Goal: Information Seeking & Learning: Learn about a topic

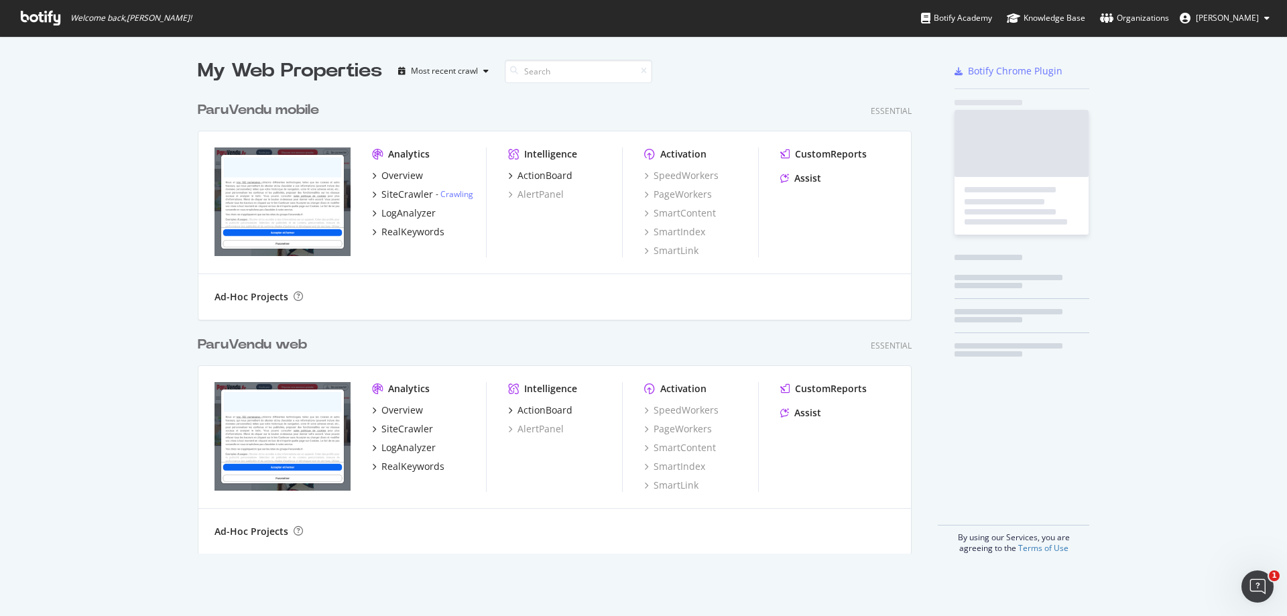
scroll to position [459, 715]
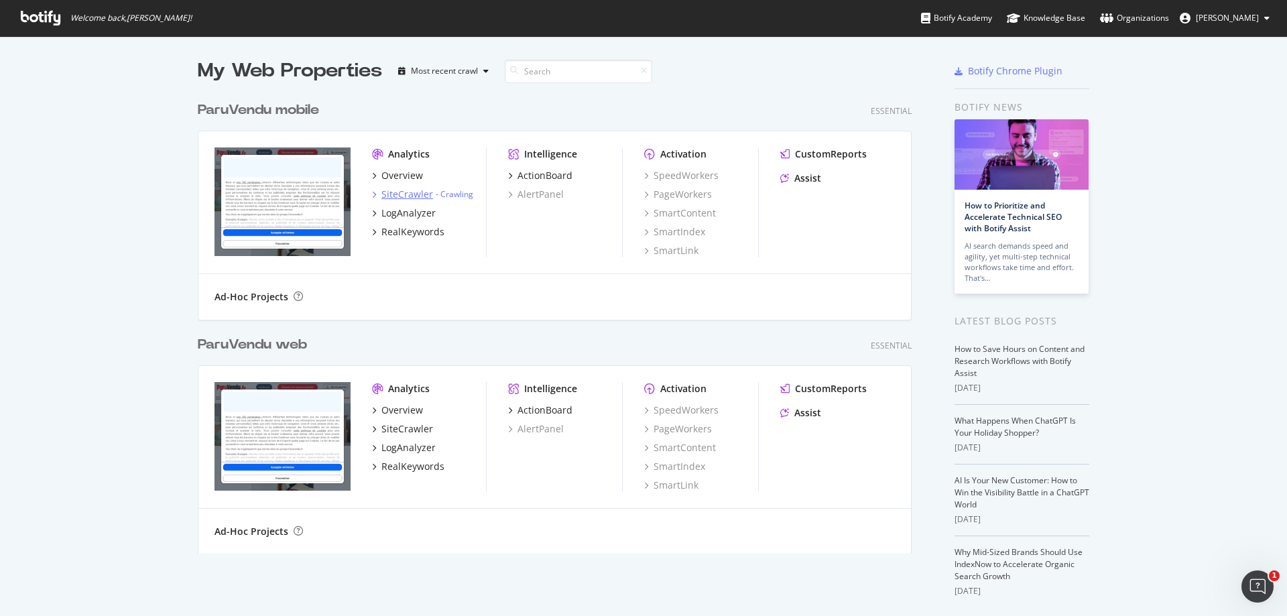
click at [403, 191] on div "SiteCrawler" at bounding box center [407, 194] width 52 height 13
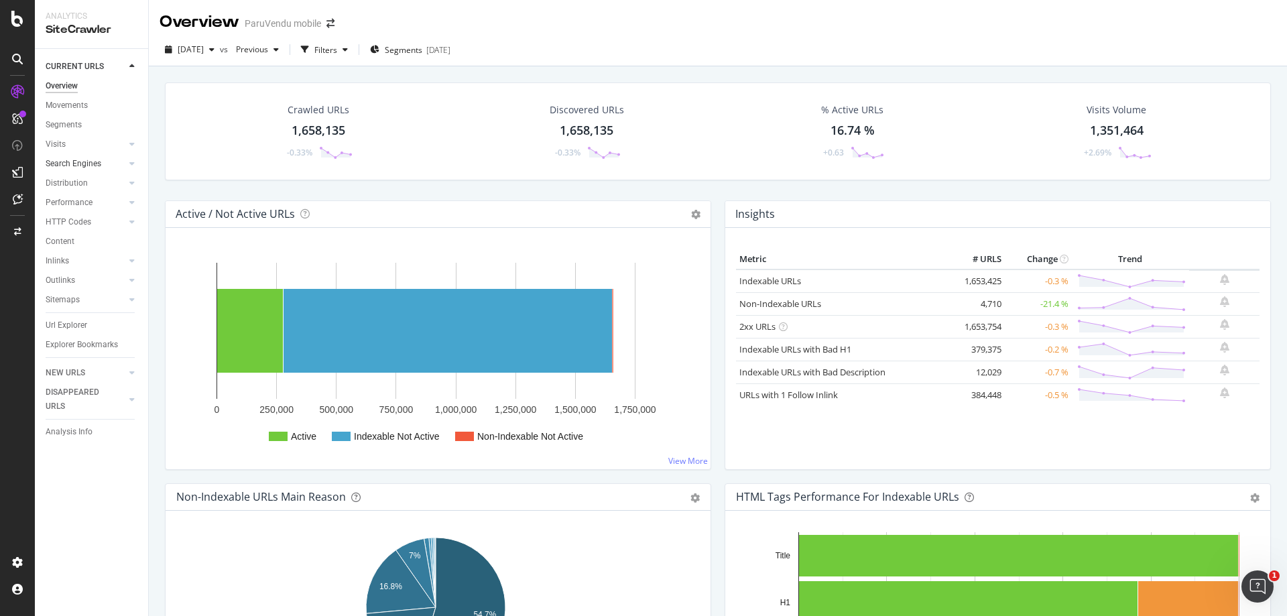
click at [108, 160] on link "Search Engines" at bounding box center [86, 164] width 80 height 14
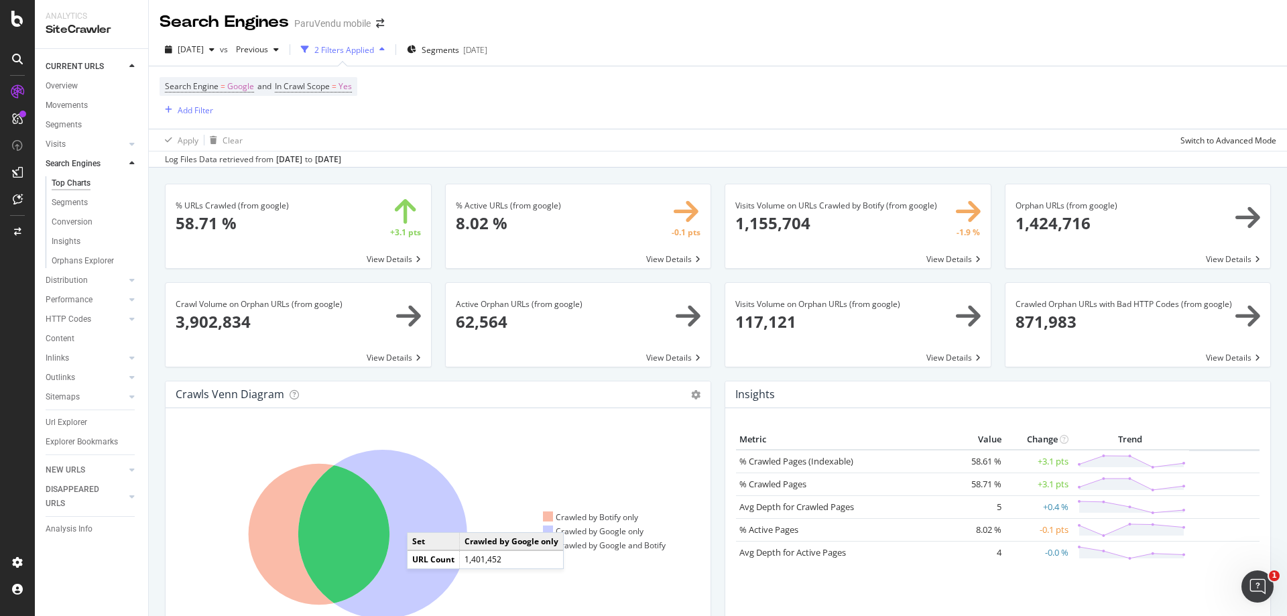
scroll to position [67, 0]
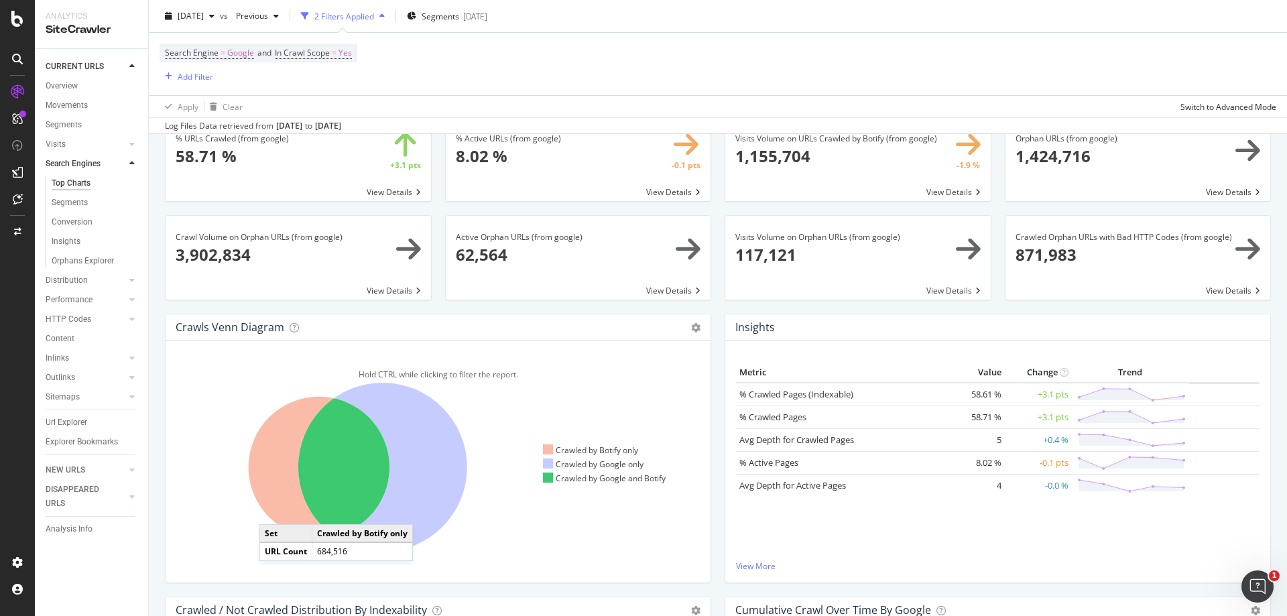
drag, startPoint x: 284, startPoint y: 461, endPoint x: 203, endPoint y: 502, distance: 91.1
click at [237, 495] on icon at bounding box center [359, 467] width 367 height 209
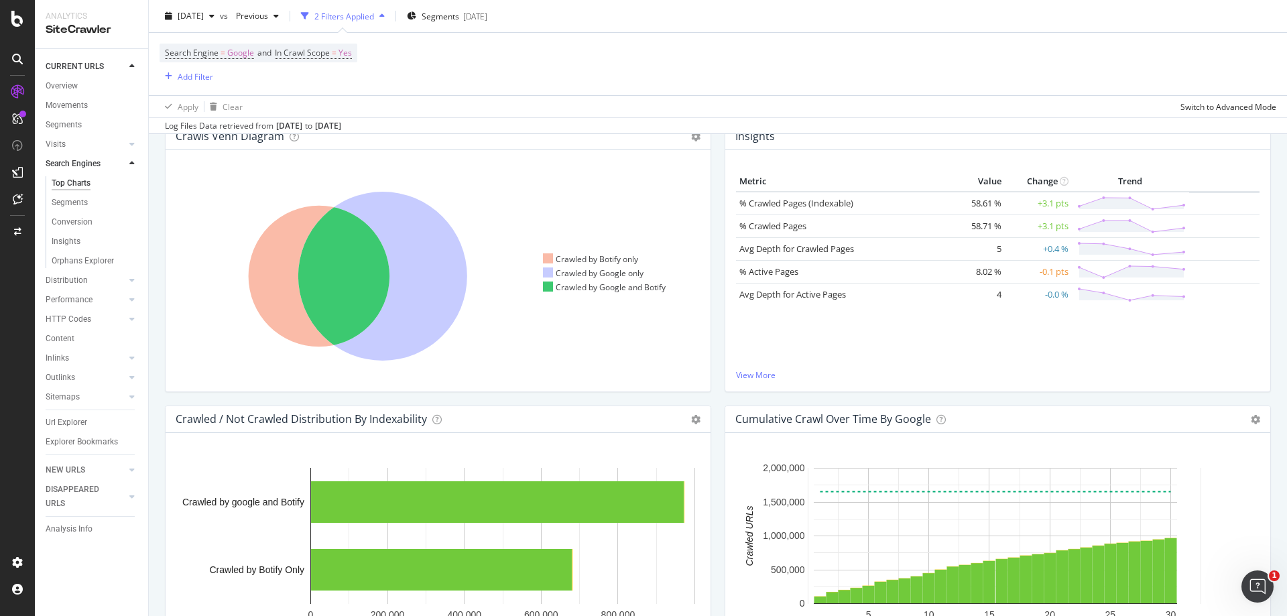
scroll to position [34, 0]
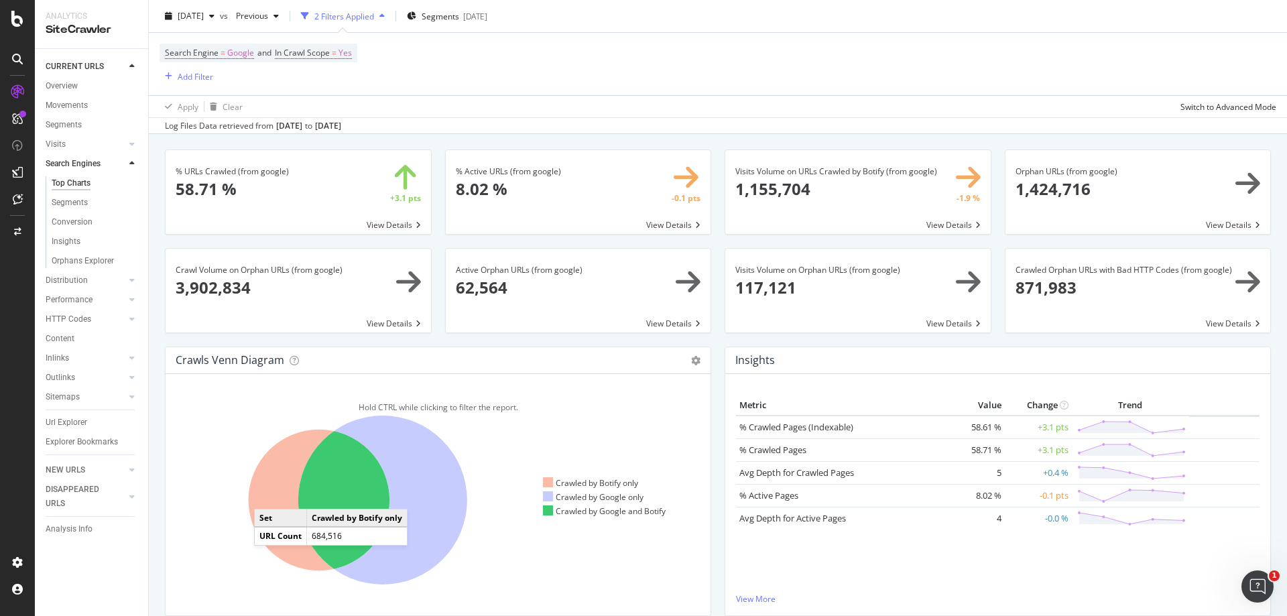
click at [268, 495] on icon at bounding box center [319, 500] width 141 height 141
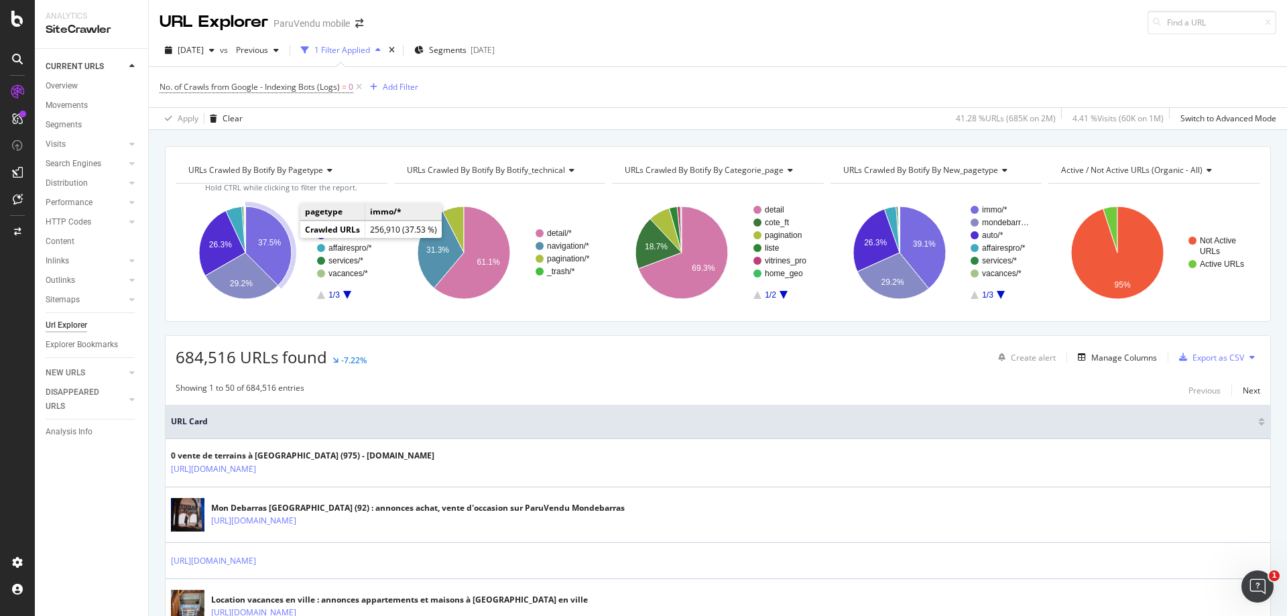
click at [277, 237] on icon "A chart." at bounding box center [268, 245] width 46 height 79
click at [230, 286] on text "29.2%" at bounding box center [240, 283] width 23 height 9
click at [83, 168] on div "Search Engines" at bounding box center [74, 164] width 56 height 14
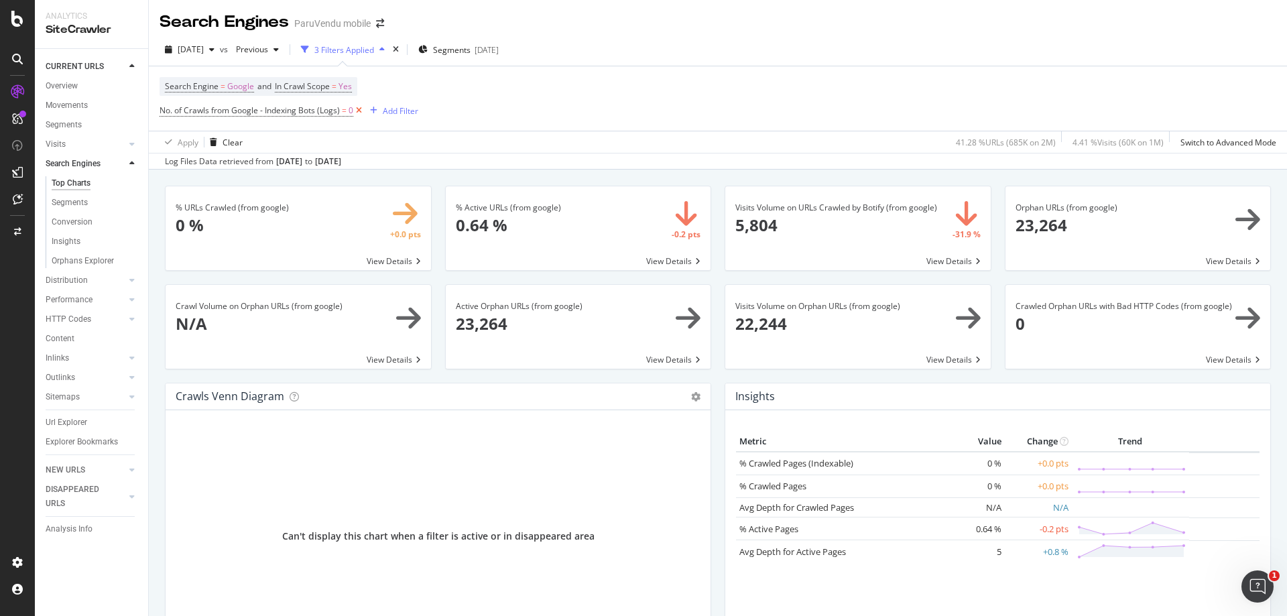
click at [359, 107] on icon at bounding box center [358, 110] width 11 height 13
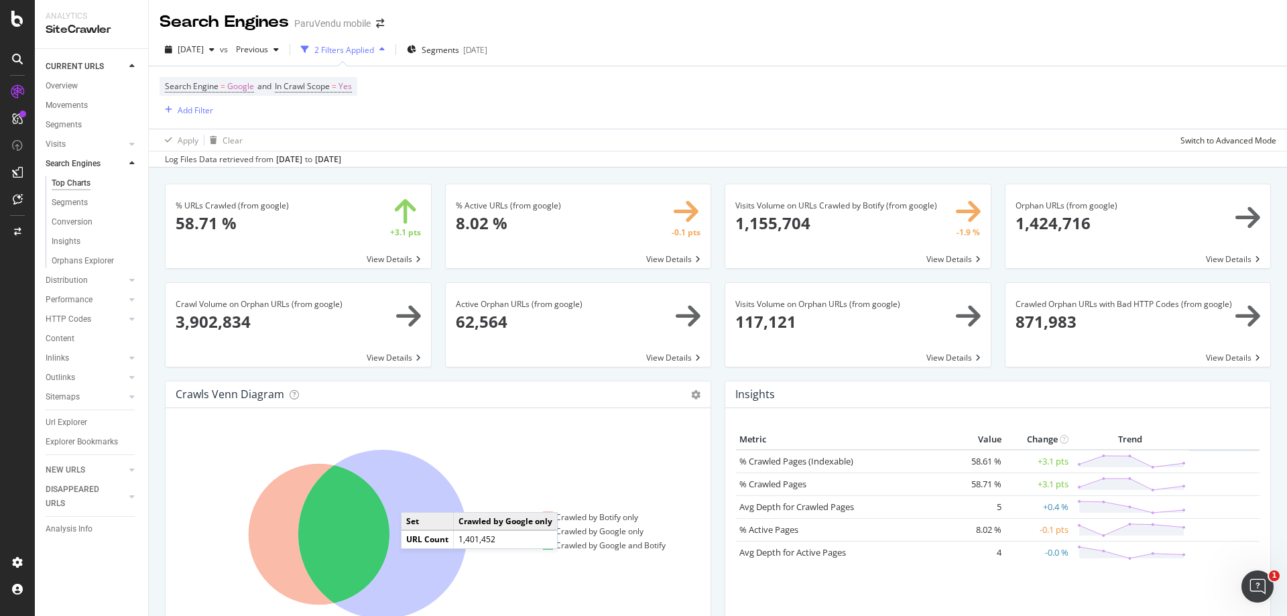
click at [414, 499] on icon at bounding box center [382, 534] width 169 height 169
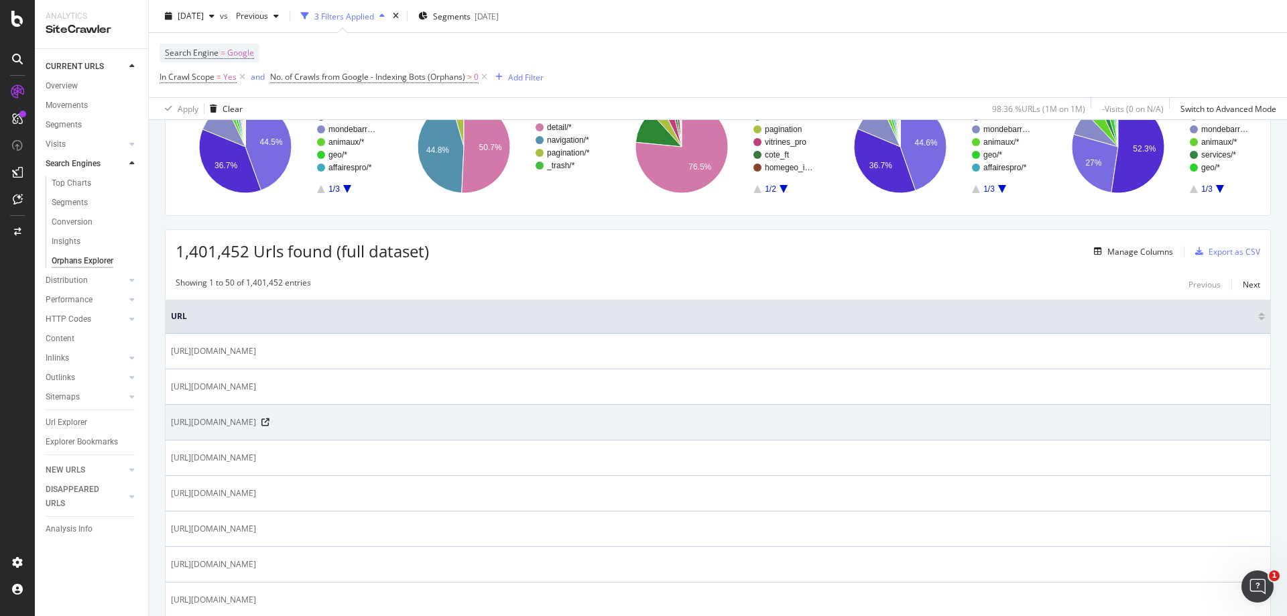
scroll to position [134, 0]
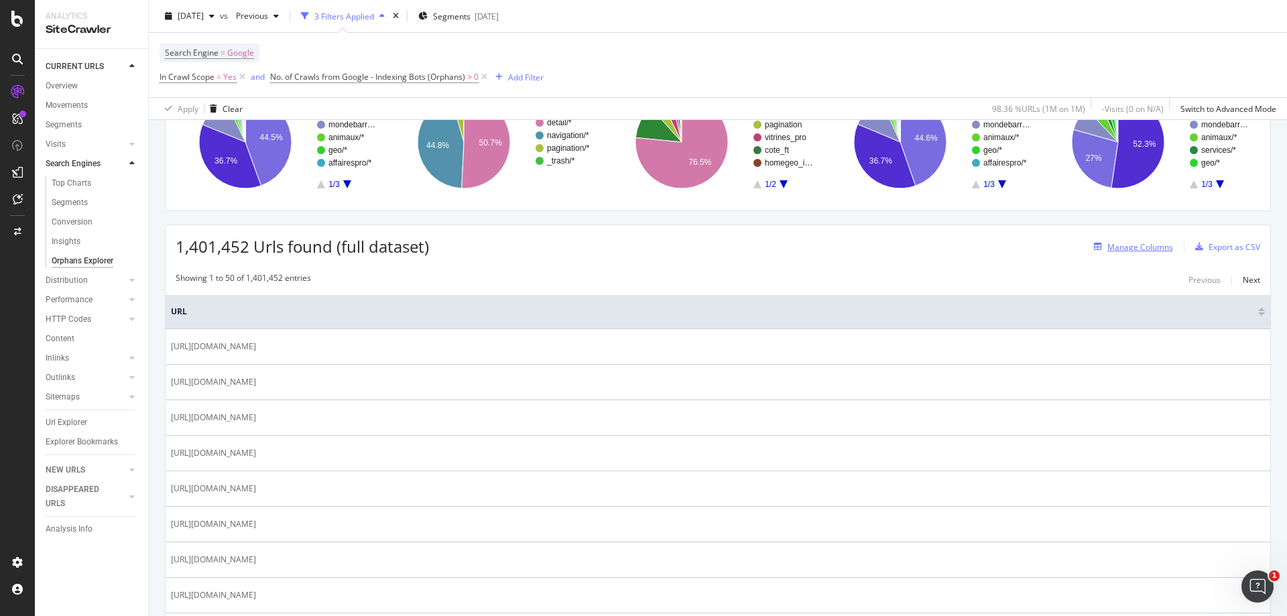
click at [1151, 246] on div "Manage Columns" at bounding box center [1140, 246] width 66 height 11
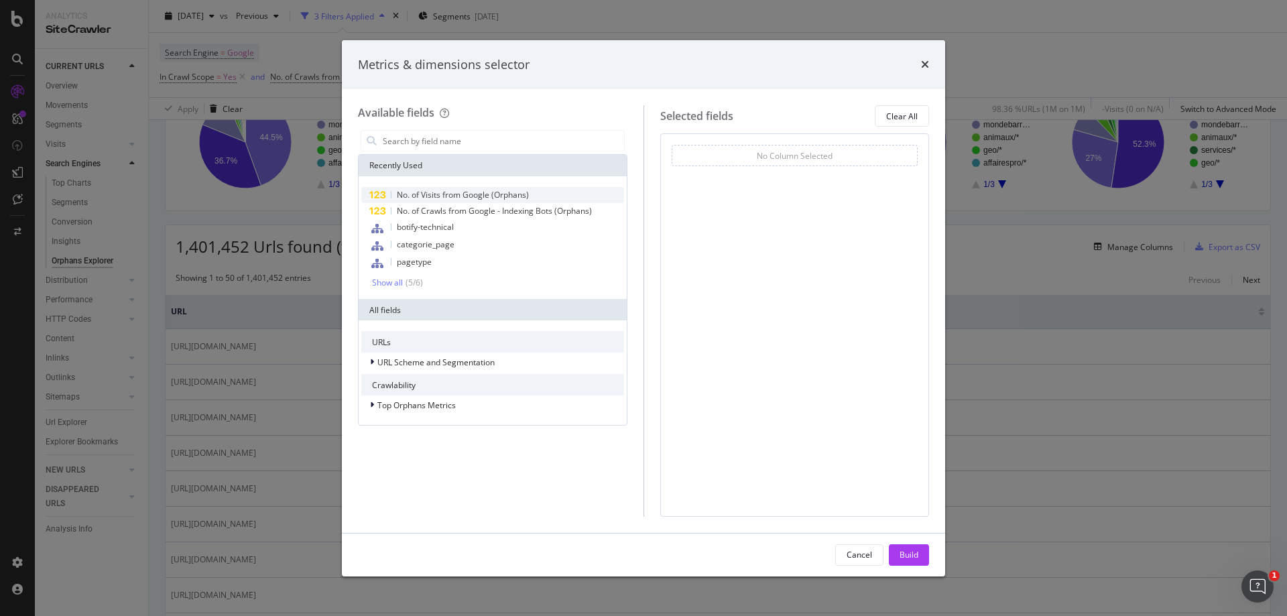
click at [497, 192] on span "No. of Visits from Google (Orphans)" at bounding box center [463, 194] width 132 height 11
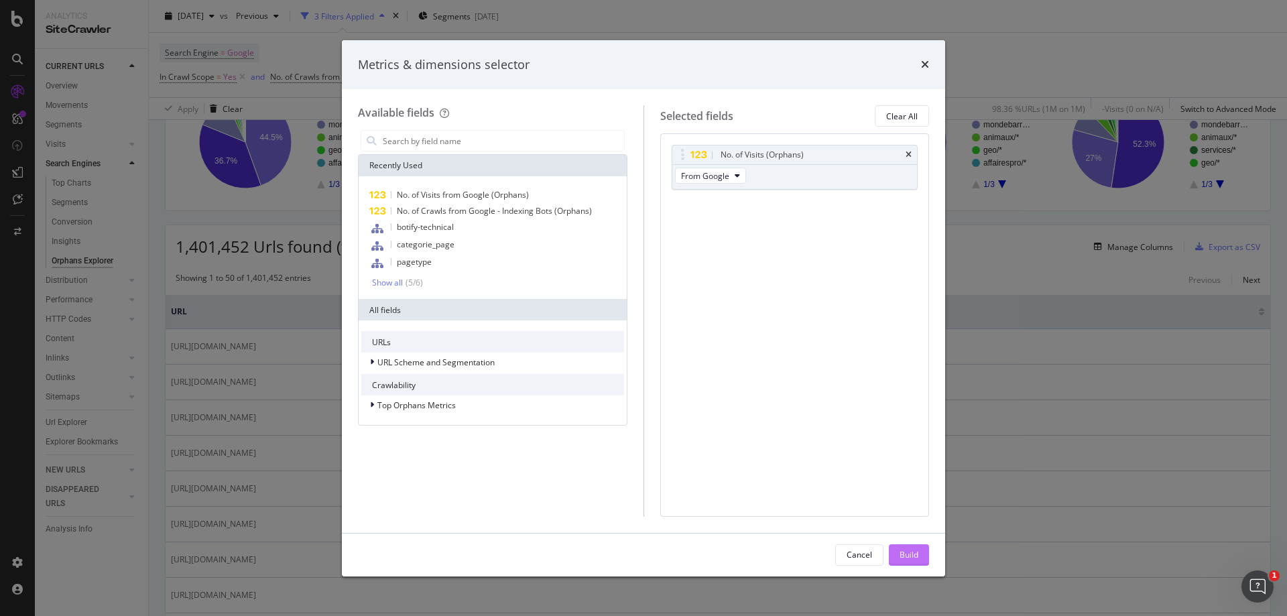
click at [910, 555] on div "Build" at bounding box center [909, 554] width 19 height 11
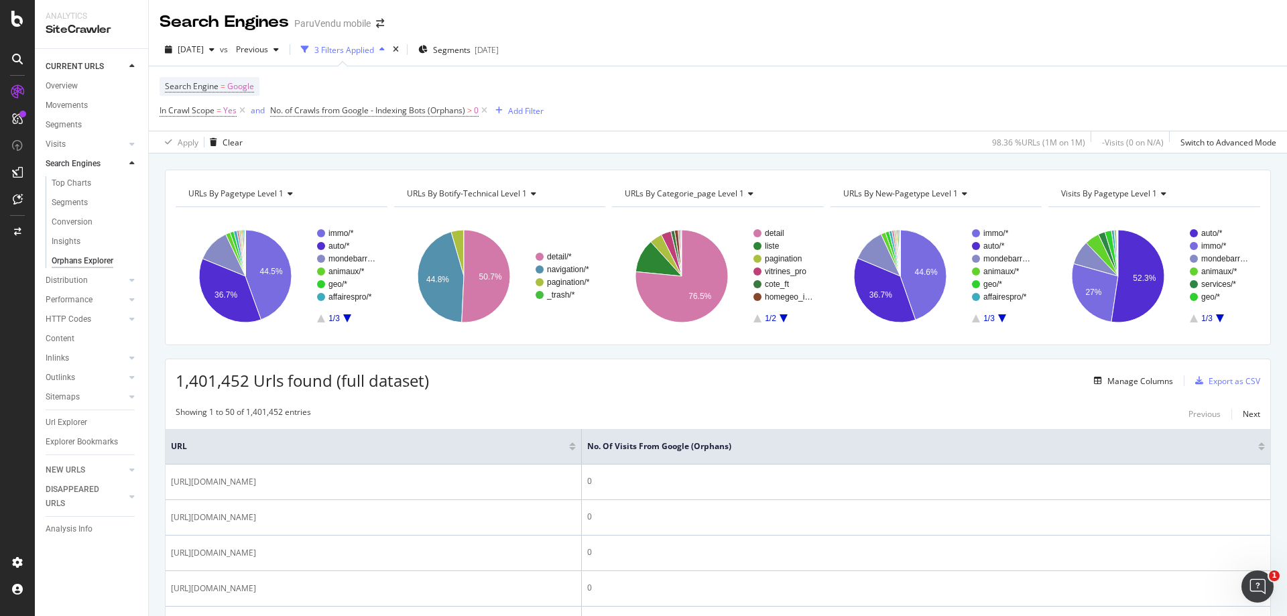
click at [1258, 448] on div at bounding box center [1261, 448] width 7 height 3
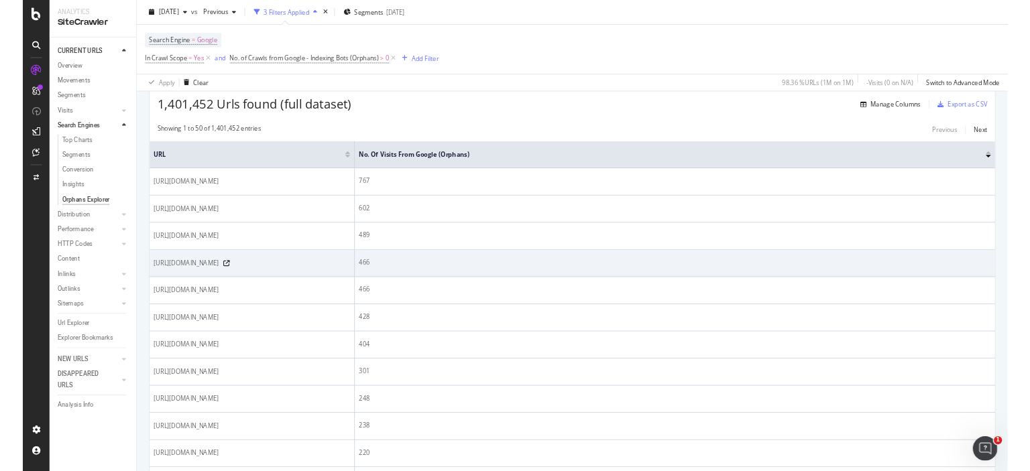
scroll to position [268, 0]
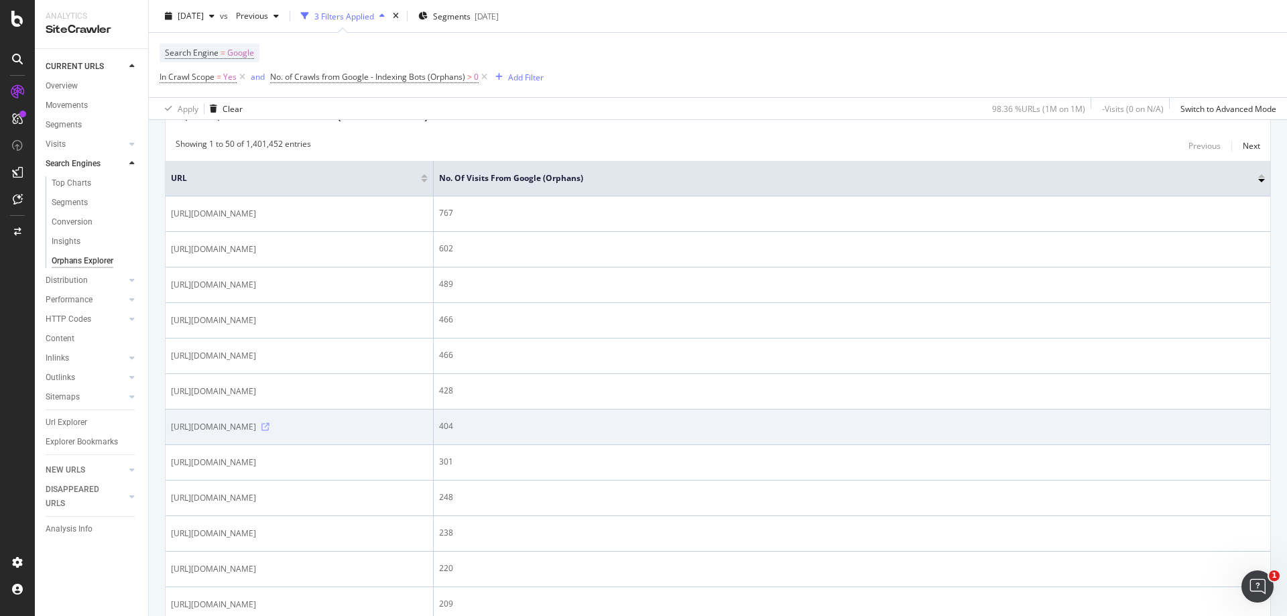
click at [269, 431] on icon at bounding box center [265, 427] width 8 height 8
